Goal: Task Accomplishment & Management: Use online tool/utility

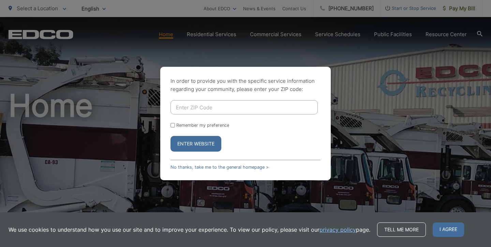
click at [281, 84] on p "In order to provide you with the specific service information regarding your co…" at bounding box center [245, 85] width 150 height 16
click at [220, 167] on link "No thanks, take me to the general homepage >" at bounding box center [219, 167] width 98 height 5
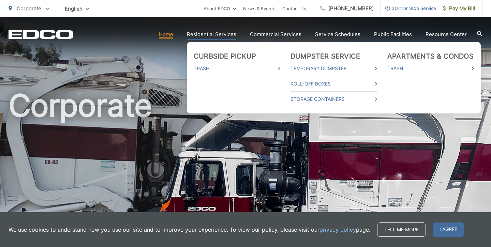
click at [219, 35] on link "Residential Services" at bounding box center [211, 34] width 49 height 8
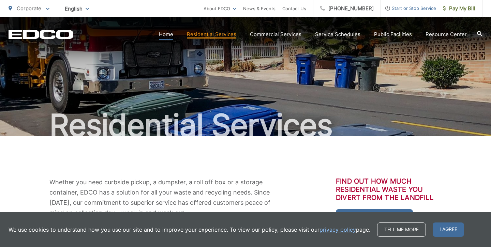
click at [167, 35] on link "Home" at bounding box center [166, 34] width 14 height 8
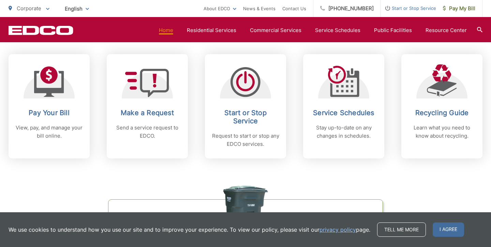
scroll to position [277, 0]
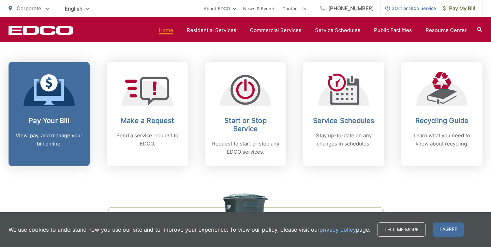
click at [67, 114] on link "Pay Your Bill View, pay, and manage your bill online." at bounding box center [49, 114] width 81 height 104
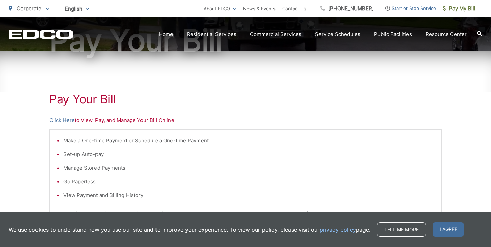
scroll to position [93, 0]
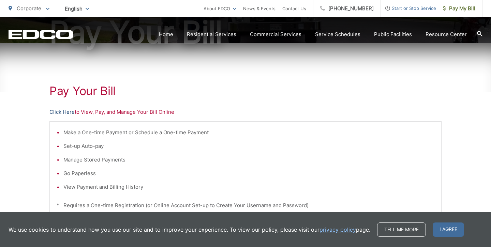
click at [66, 114] on link "Click Here" at bounding box center [61, 112] width 25 height 8
